Goal: Task Accomplishment & Management: Complete application form

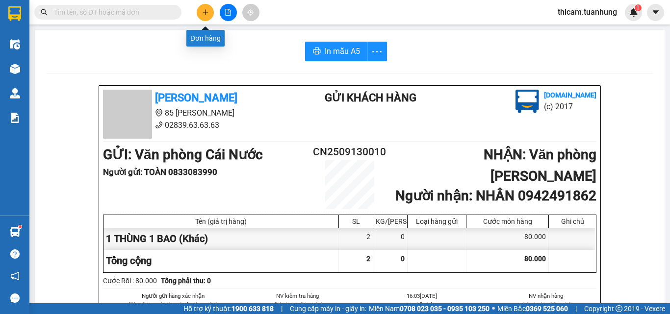
drag, startPoint x: 0, startPoint y: 0, endPoint x: 208, endPoint y: 13, distance: 208.9
click at [208, 13] on button at bounding box center [205, 12] width 17 height 17
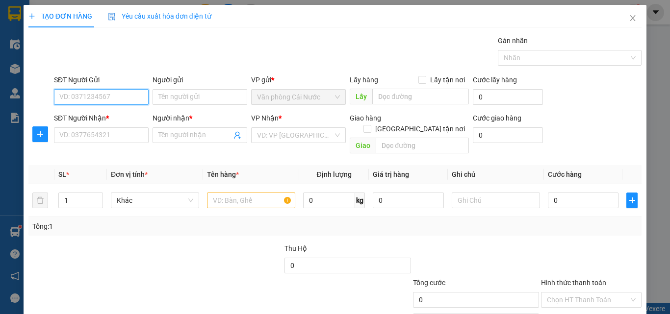
click at [128, 94] on input "SĐT Người Gửi" at bounding box center [101, 97] width 95 height 16
type input "0917531563"
click at [104, 111] on div "0917531563 - [GEOGRAPHIC_DATA]" at bounding box center [114, 117] width 122 height 16
type input "HÀ"
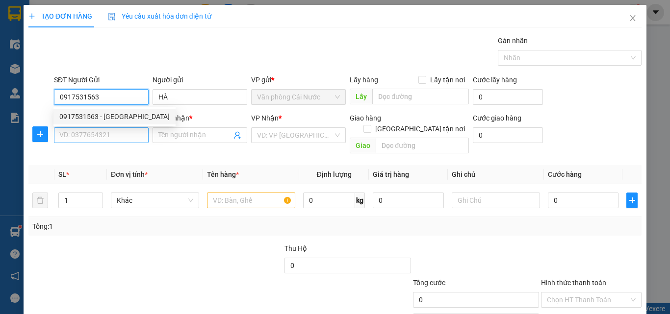
type input "0917531563"
click at [94, 134] on input "SĐT Người Nhận *" at bounding box center [101, 136] width 95 height 16
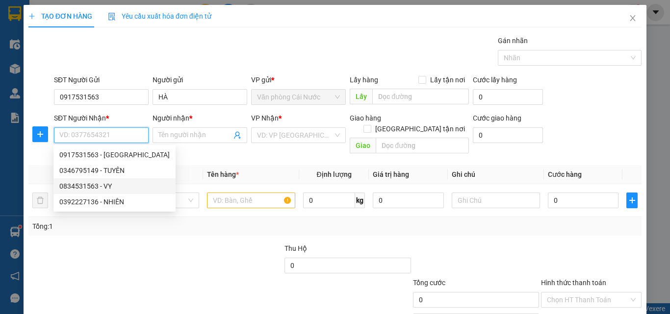
click at [110, 187] on div "0834531563 - VY" at bounding box center [114, 186] width 110 height 11
type input "0834531563"
type input "VY"
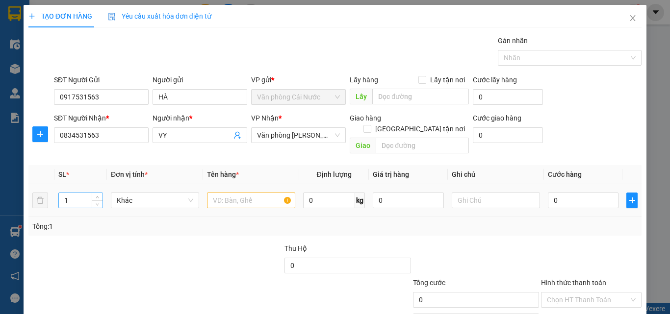
click at [83, 193] on input "1" at bounding box center [81, 200] width 44 height 15
type input "2"
click at [243, 194] on input "text" at bounding box center [251, 201] width 88 height 16
type input "2 THÙNG"
click at [578, 193] on input "0" at bounding box center [583, 201] width 71 height 16
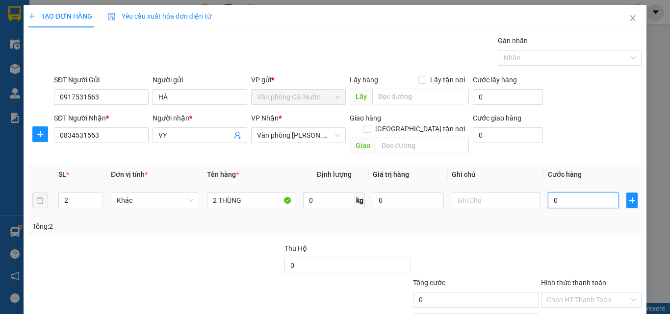
type input "8"
type input "80"
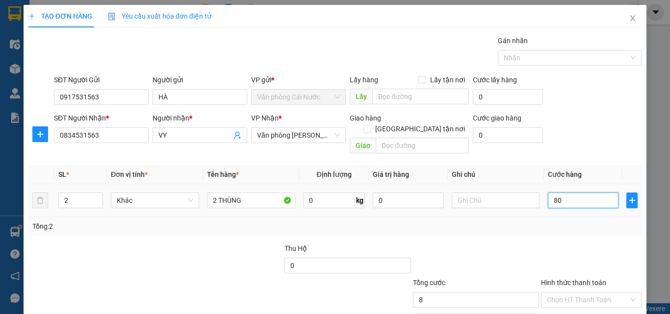
type input "80"
type input "80.000"
drag, startPoint x: 568, startPoint y: 216, endPoint x: 573, endPoint y: 203, distance: 14.4
click at [572, 206] on div "SL * Đơn vị tính * Tên hàng * Định lượng Giá trị hàng Ghi chú Cước hàng 2 Khác …" at bounding box center [334, 200] width 613 height 71
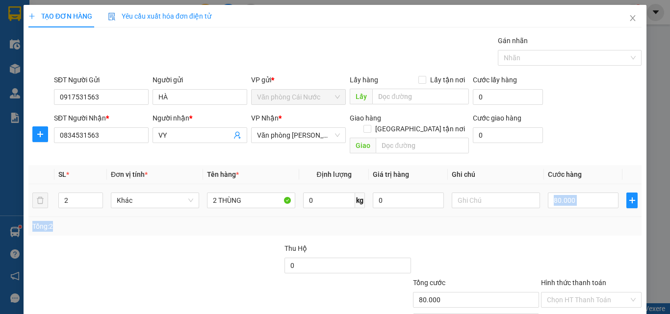
scroll to position [49, 0]
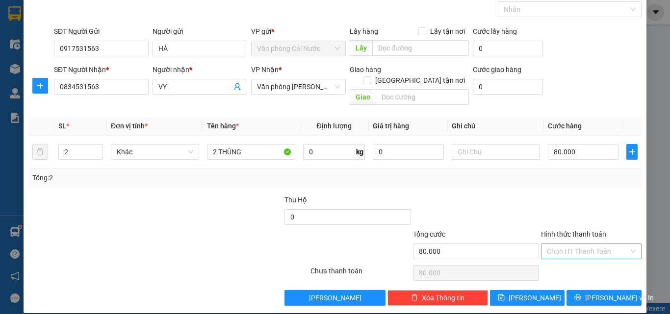
click at [556, 244] on input "Hình thức thanh toán" at bounding box center [588, 251] width 82 height 15
click at [557, 260] on div "Tại văn phòng" at bounding box center [586, 260] width 88 height 11
type input "0"
click at [605, 293] on span "[PERSON_NAME] và In" at bounding box center [619, 298] width 69 height 11
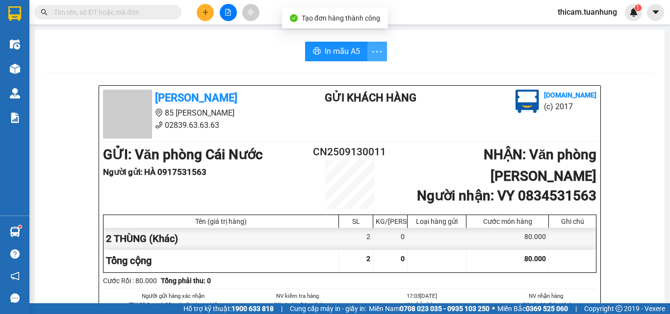
click at [375, 58] on button "button" at bounding box center [377, 52] width 20 height 20
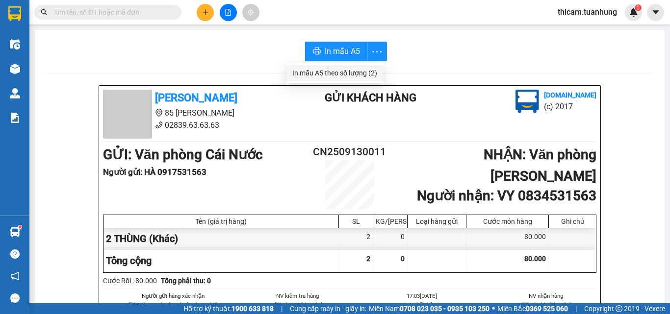
click at [352, 72] on div "In mẫu A5 theo số lượng (2)" at bounding box center [334, 73] width 85 height 11
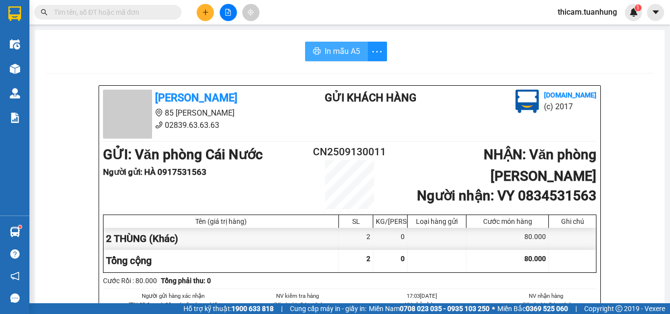
click at [354, 58] on button "In mẫu A5" at bounding box center [336, 52] width 63 height 20
click at [207, 14] on icon "plus" at bounding box center [205, 12] width 7 height 7
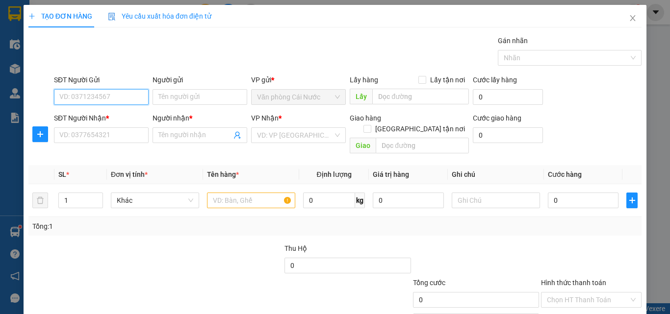
click at [112, 97] on input "SĐT Người Gửi" at bounding box center [101, 97] width 95 height 16
type input "0918994882"
click at [104, 115] on div "0918994882 - ÚT" at bounding box center [100, 116] width 82 height 11
type input "ÚT"
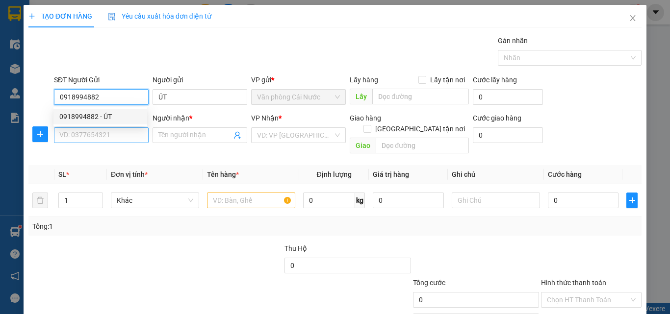
type input "0918994882"
click at [106, 139] on input "SĐT Người Nhận *" at bounding box center [101, 136] width 95 height 16
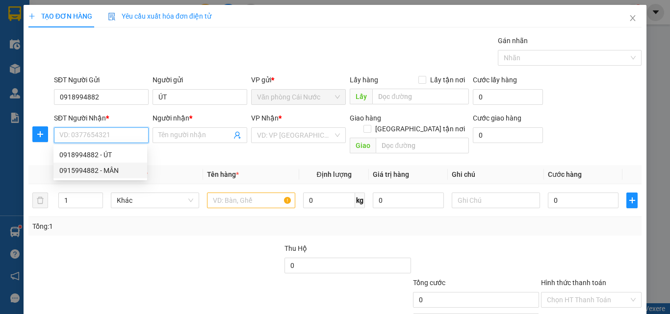
click at [116, 170] on div "0915994882 - MÂN" at bounding box center [100, 170] width 82 height 11
type input "0915994882"
type input "MÂN"
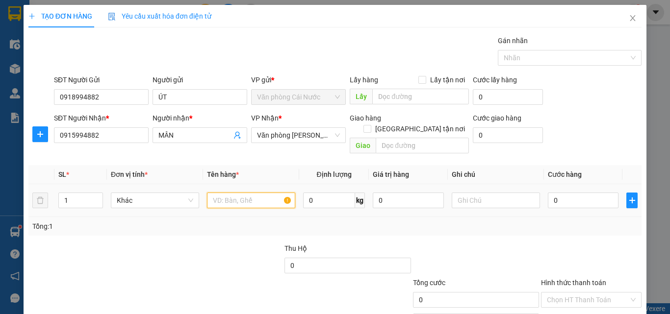
click at [250, 195] on input "text" at bounding box center [251, 201] width 88 height 16
type input "1 THÙNG"
click at [577, 193] on input "0" at bounding box center [583, 201] width 71 height 16
type input "4"
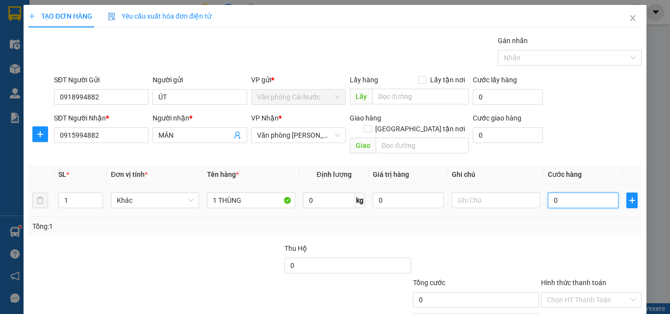
type input "4"
type input "40"
type input "40.000"
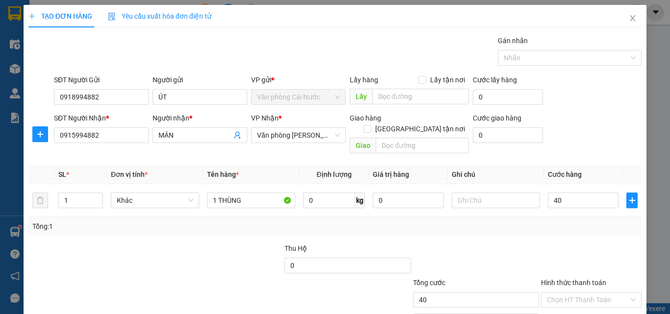
type input "40.000"
click at [592, 221] on div "Tổng: 1" at bounding box center [334, 226] width 605 height 11
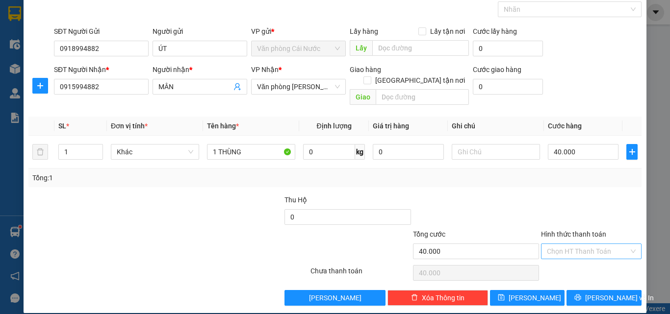
click at [580, 244] on input "Hình thức thanh toán" at bounding box center [588, 251] width 82 height 15
click at [568, 254] on div "Tại văn phòng" at bounding box center [586, 261] width 100 height 16
type input "0"
click at [595, 293] on span "[PERSON_NAME] và In" at bounding box center [619, 298] width 69 height 11
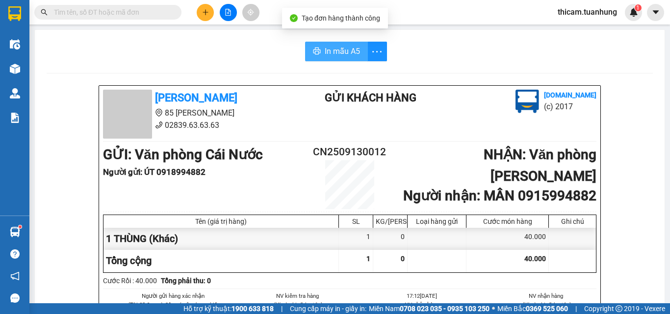
click at [332, 53] on span "In mẫu A5" at bounding box center [342, 51] width 35 height 12
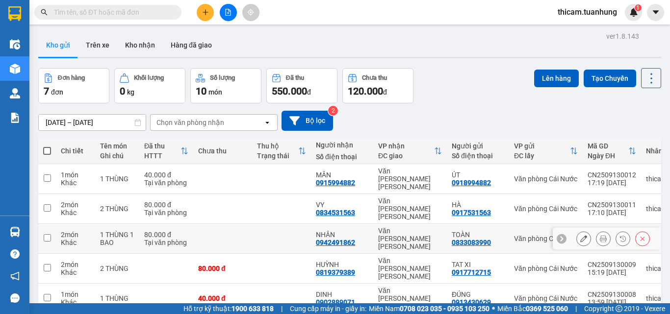
scroll to position [49, 0]
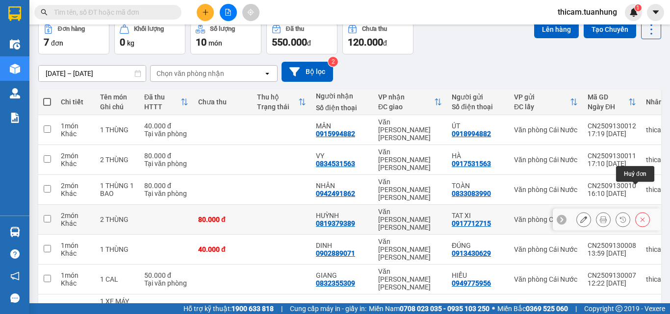
click at [639, 216] on icon at bounding box center [642, 219] width 7 height 7
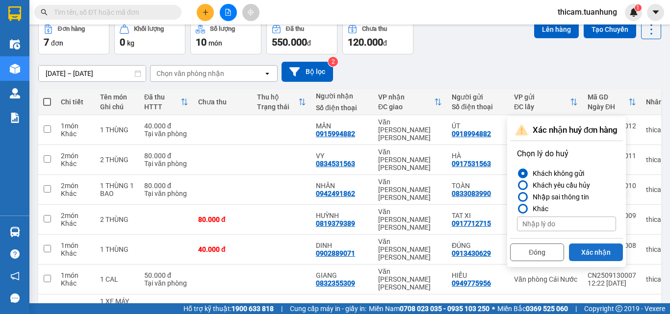
click at [599, 255] on button "Xác nhận" at bounding box center [596, 253] width 54 height 18
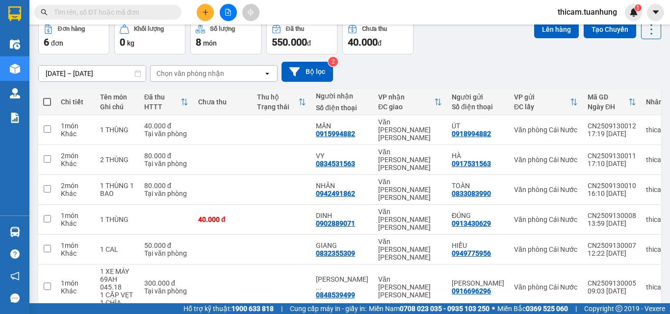
scroll to position [0, 0]
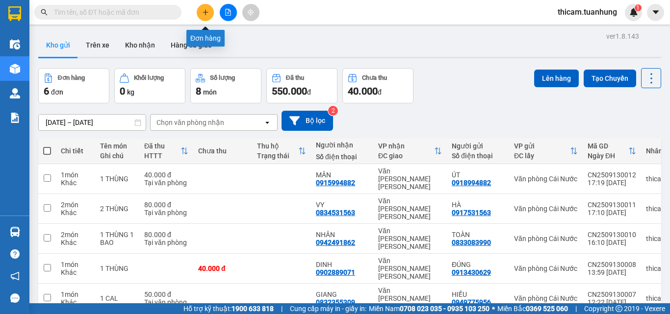
click at [210, 17] on button at bounding box center [205, 12] width 17 height 17
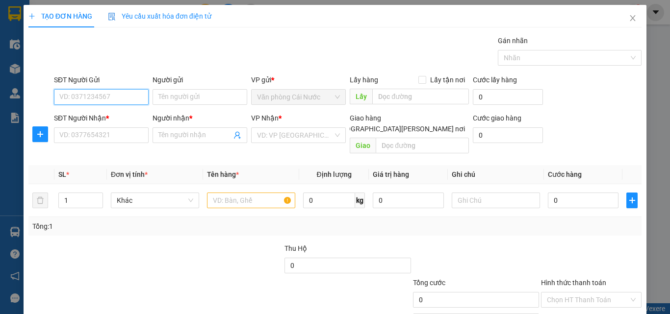
click at [130, 99] on input "SĐT Người Gửi" at bounding box center [101, 97] width 95 height 16
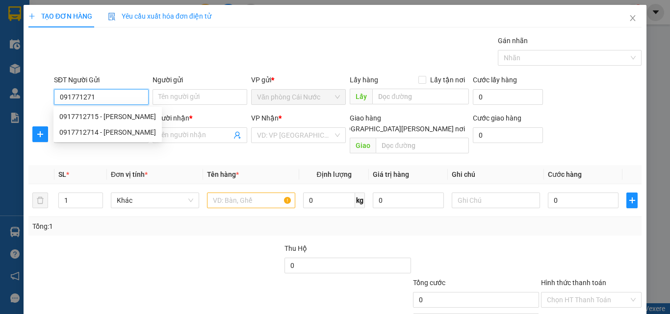
type input "0917712715"
click at [89, 114] on div "0917712715 - [PERSON_NAME]" at bounding box center [107, 116] width 97 height 11
type input "TAT XI"
type input "0917712715"
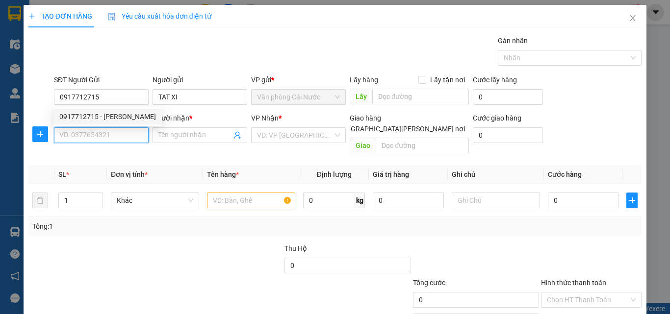
click at [96, 129] on input "SĐT Người Nhận *" at bounding box center [101, 136] width 95 height 16
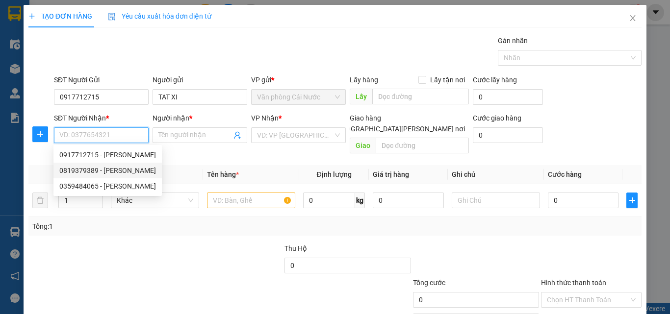
click at [106, 171] on div "0819379389 - [PERSON_NAME]" at bounding box center [107, 170] width 97 height 11
type input "0819379389"
type input "HUỲNH"
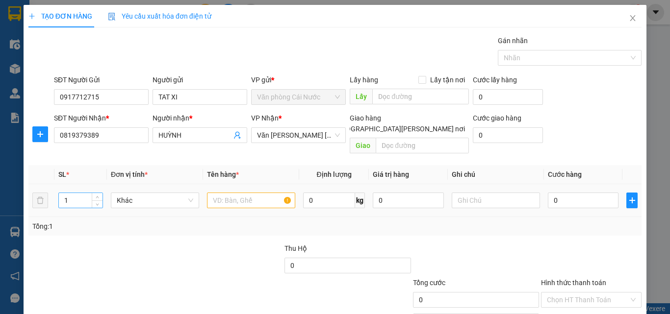
click at [75, 193] on input "1" at bounding box center [81, 200] width 44 height 15
type input "2"
click at [235, 193] on div at bounding box center [251, 201] width 88 height 20
click at [235, 193] on input "text" at bounding box center [251, 201] width 88 height 16
type input "2 THÙNG"
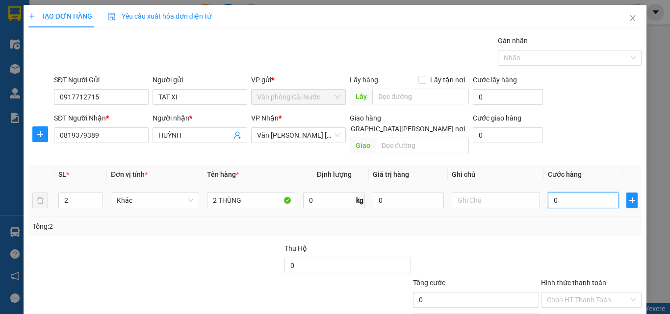
click at [565, 193] on input "0" at bounding box center [583, 201] width 71 height 16
type input "7"
type input "70"
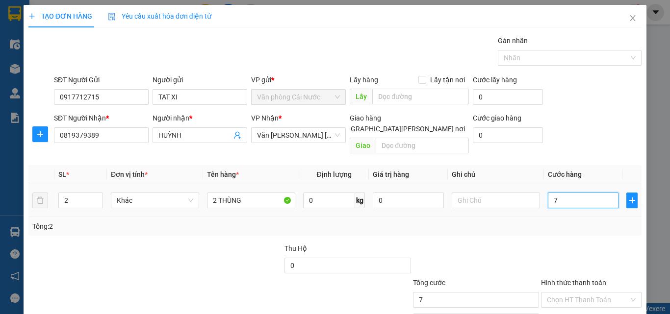
type input "70"
type input "70.000"
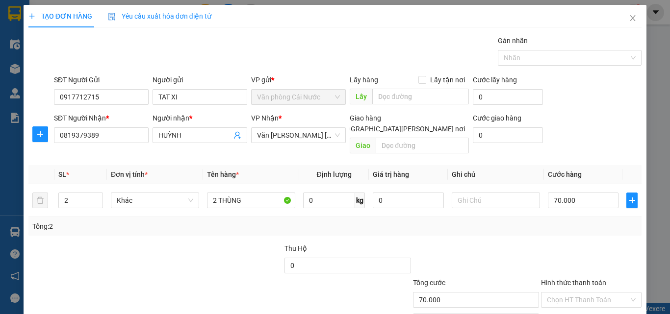
click at [584, 221] on div "Tổng: 2" at bounding box center [334, 226] width 605 height 11
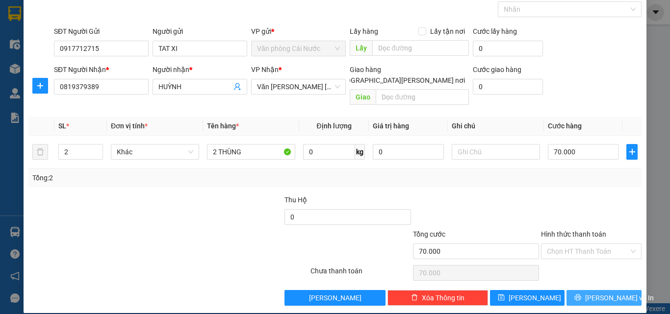
click at [596, 293] on span "[PERSON_NAME] và In" at bounding box center [619, 298] width 69 height 11
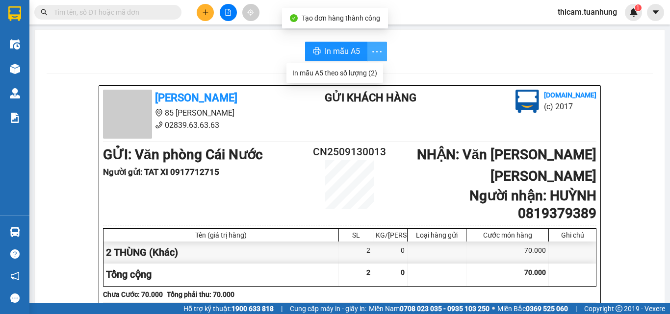
click at [368, 48] on span "more" at bounding box center [377, 52] width 19 height 12
click at [333, 73] on div "In mẫu A5 theo số lượng (2)" at bounding box center [334, 73] width 85 height 11
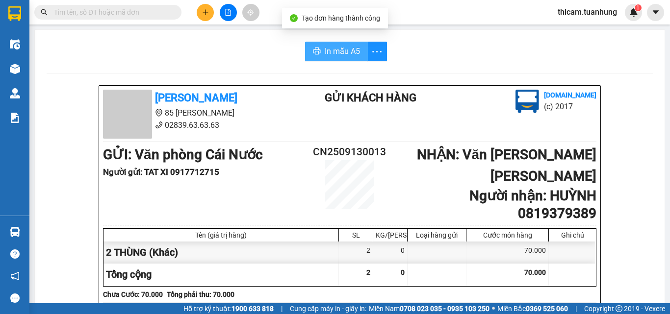
click at [342, 51] on span "In mẫu A5" at bounding box center [342, 51] width 35 height 12
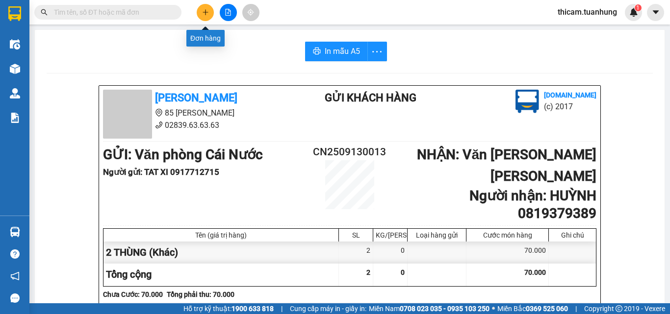
click at [204, 10] on icon "plus" at bounding box center [205, 12] width 7 height 7
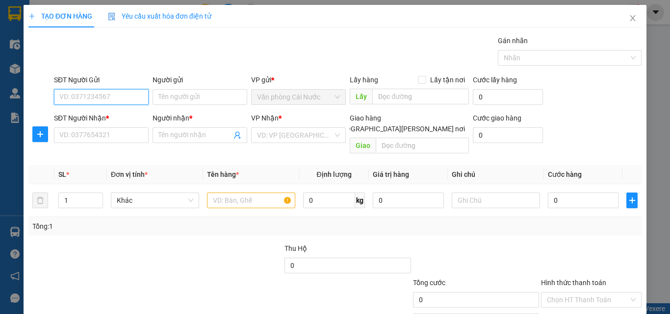
click at [125, 97] on input "SĐT Người Gửi" at bounding box center [101, 97] width 95 height 16
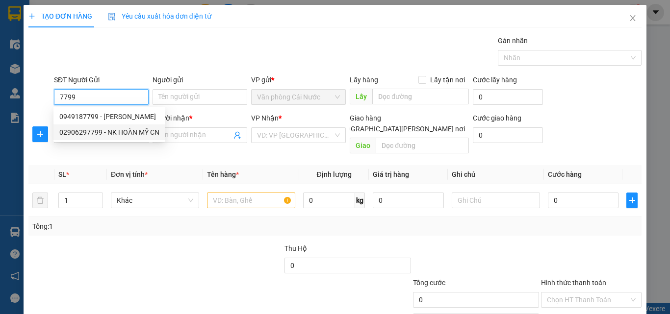
click at [133, 133] on div "02906297799 - NK HOÀN MỸ CN" at bounding box center [109, 132] width 100 height 11
type input "02906297799"
type input "NK HOÀN MỸ CN"
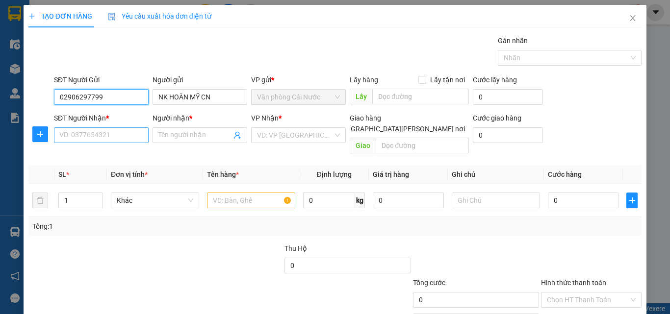
type input "02906297799"
click at [112, 141] on input "SĐT Người Nhận *" at bounding box center [101, 136] width 95 height 16
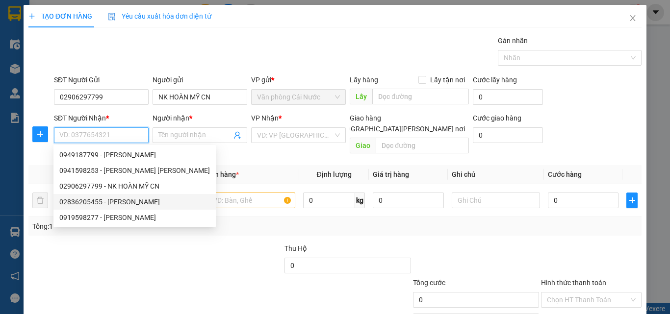
click at [117, 202] on div "02836205455 - [PERSON_NAME]" at bounding box center [134, 202] width 151 height 11
type input "02836205455"
type input "[PERSON_NAME]"
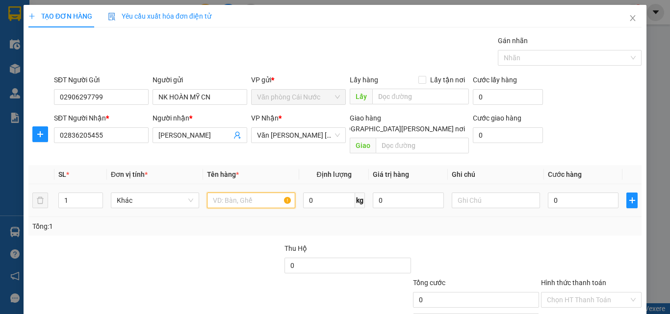
click at [241, 194] on input "text" at bounding box center [251, 201] width 88 height 16
type input "1 HỘP"
click at [572, 195] on input "0" at bounding box center [583, 201] width 71 height 16
type input "3"
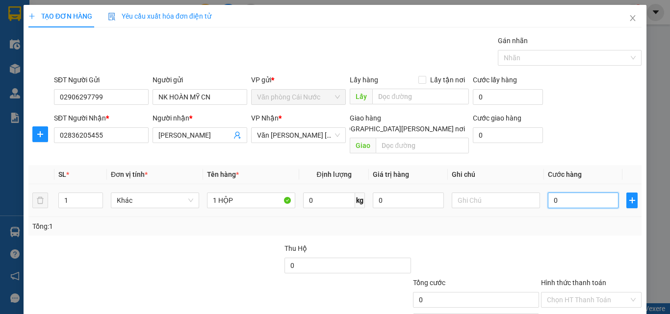
type input "3"
type input "30"
type input "30.000"
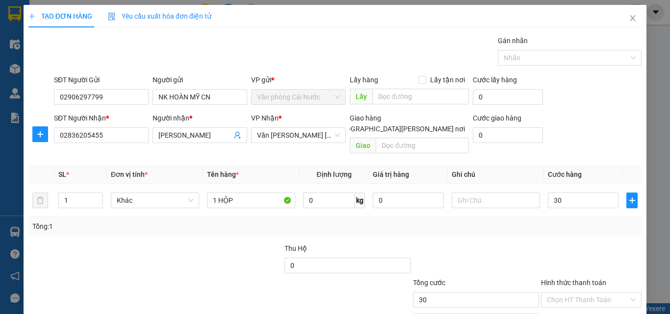
type input "30.000"
click at [608, 251] on div at bounding box center [591, 260] width 103 height 34
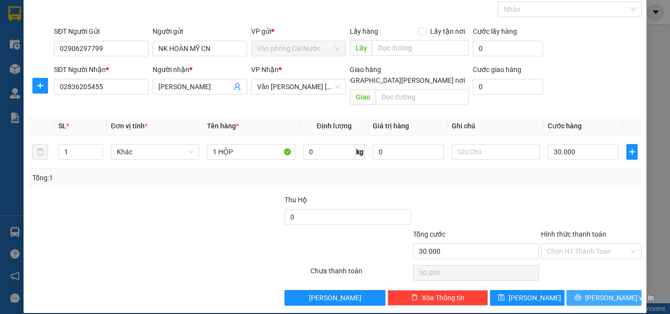
click at [605, 293] on span "[PERSON_NAME] và In" at bounding box center [619, 298] width 69 height 11
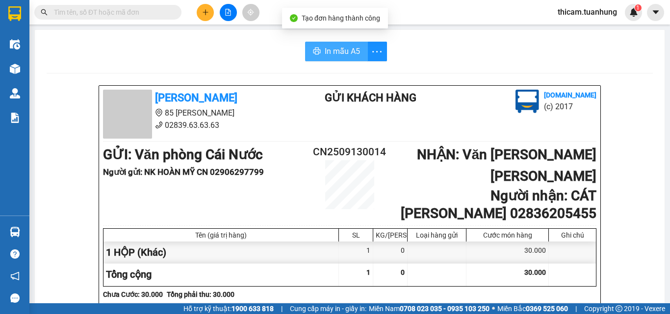
click at [346, 51] on span "In mẫu A5" at bounding box center [342, 51] width 35 height 12
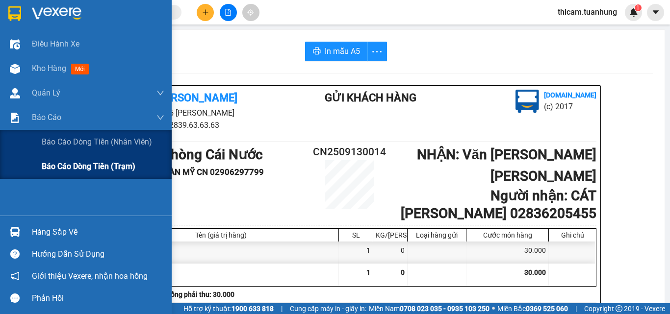
click at [56, 163] on span "Báo cáo dòng tiền (trạm)" at bounding box center [89, 166] width 94 height 12
